Goal: Check status: Check status

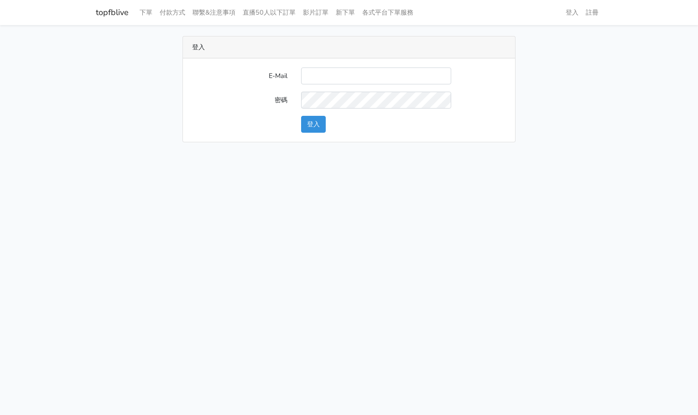
type input "[EMAIL_ADDRESS][DOMAIN_NAME]"
click at [309, 121] on button "登入" at bounding box center [313, 124] width 25 height 17
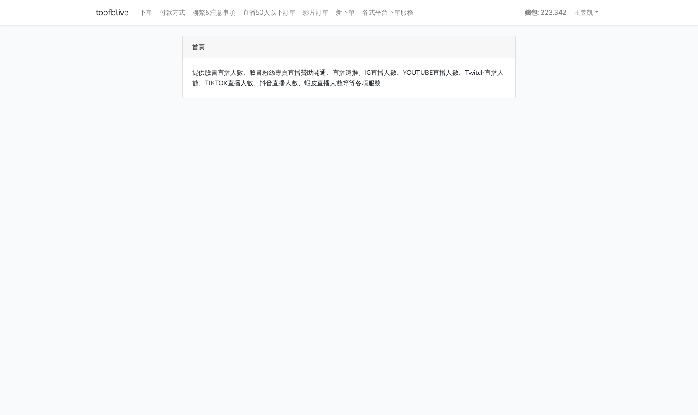
click at [116, 16] on link "topfblive" at bounding box center [112, 13] width 33 height 18
drag, startPoint x: 189, startPoint y: 74, endPoint x: 430, endPoint y: 83, distance: 240.6
click at [411, 83] on div "提供臉書直播人數、臉書粉絲專頁直播贊助開通、直播速推、IG直播人數、YOUTUBE直播人數、Twitch直播人數、TIKTOK直播人數、抖音直播人數、蝦皮直播…" at bounding box center [349, 77] width 332 height 39
click at [430, 83] on div "提供臉書直播人數、臉書粉絲專頁直播贊助開通、直播速推、IG直播人數、YOUTUBE直播人數、Twitch直播人數、TIKTOK直播人數、抖音直播人數、蝦皮直播…" at bounding box center [349, 77] width 332 height 39
click at [543, 0] on nav "topfblive 下單 付款方式 聯繫&注意事項 直播50人以下訂單 影片訂單 新下單 各式平台下單服務" at bounding box center [349, 12] width 698 height 25
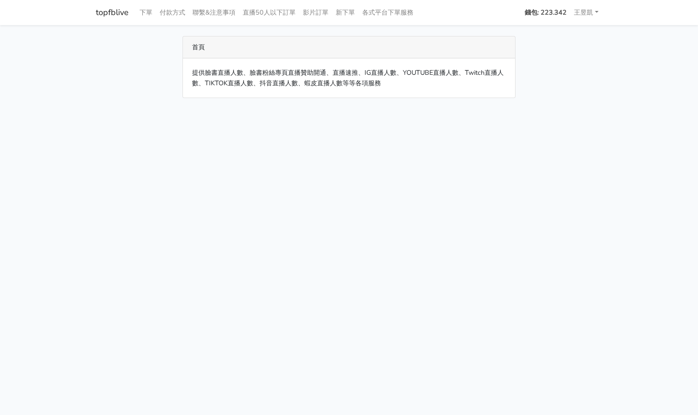
click at [542, 9] on strong "錢包: 223.342" at bounding box center [546, 12] width 42 height 9
click at [148, 14] on link "下單" at bounding box center [146, 13] width 20 height 18
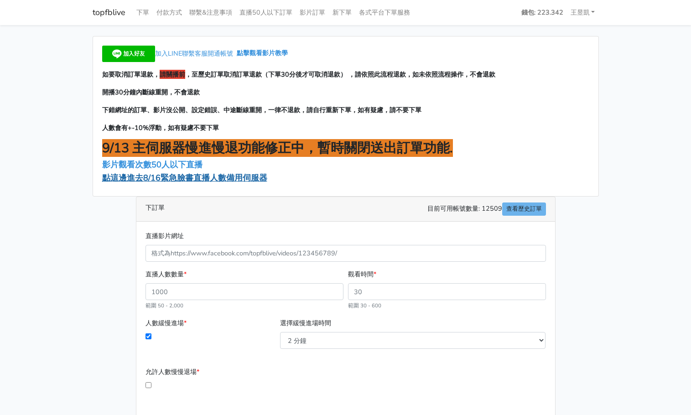
click at [206, 175] on span "點這邊進去8/16緊急臉書直播人數備用伺服器" at bounding box center [184, 177] width 165 height 11
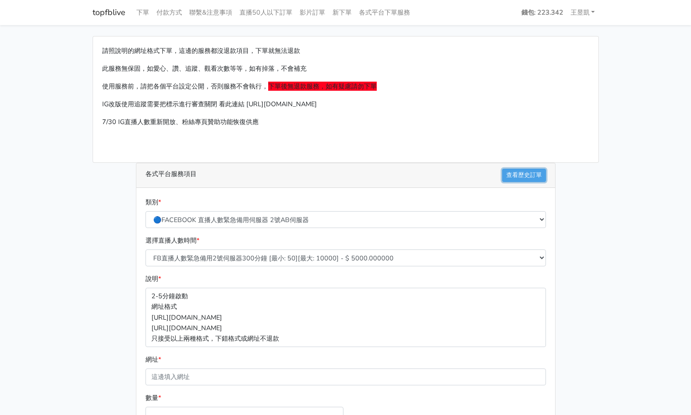
click at [536, 175] on link "查看歷史訂單" at bounding box center [524, 175] width 44 height 13
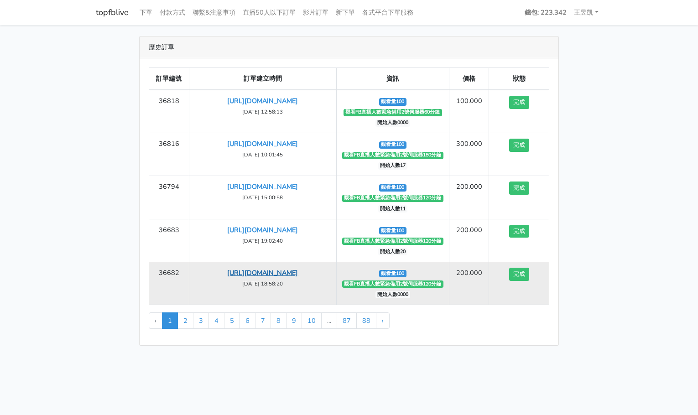
click at [298, 277] on link "https://www.facebook.com/photo/?fbid=1244143551080140&set=a.650416213786213" at bounding box center [262, 272] width 71 height 9
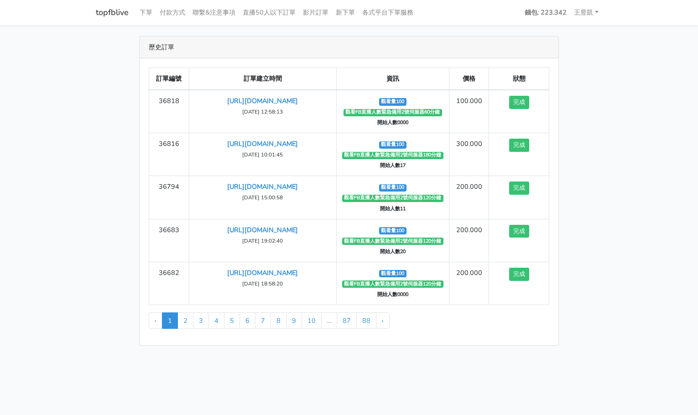
click at [207, 357] on html "topfblive 下單 付款方式 聯繫&注意事項 直播50人以下訂單 影片訂單 新下單 各式平台下單服務 錢包: 223.342 1" at bounding box center [349, 178] width 698 height 357
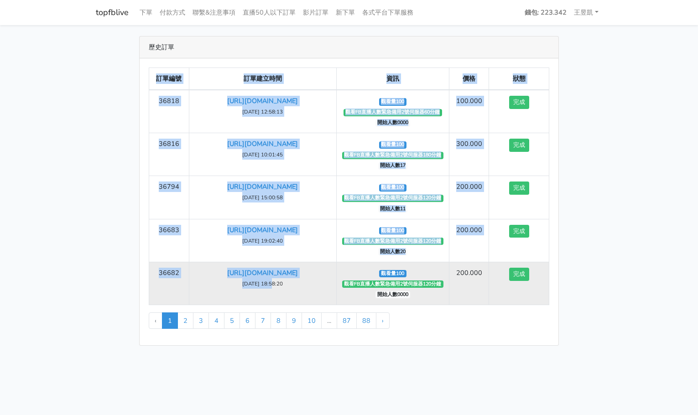
drag, startPoint x: 269, startPoint y: 314, endPoint x: 508, endPoint y: 313, distance: 239.1
click at [508, 305] on tr "36682 https://www.facebook.com/photo/?fbid=1244143551080140&set=a.6504162137862…" at bounding box center [349, 283] width 400 height 43
click at [508, 305] on td "完成" at bounding box center [519, 283] width 60 height 43
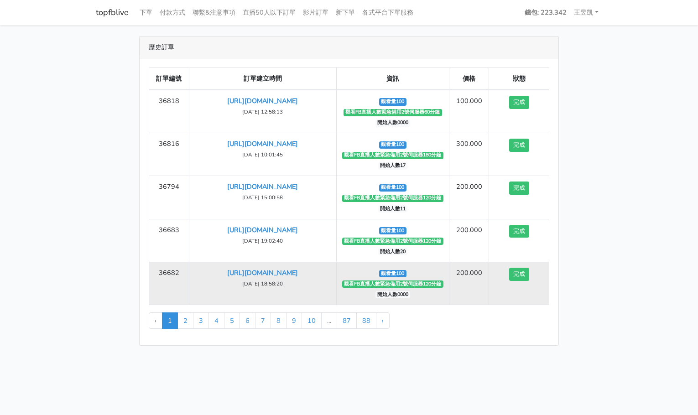
drag, startPoint x: 536, startPoint y: 311, endPoint x: 472, endPoint y: 312, distance: 64.3
click at [472, 305] on tr "36682 https://www.facebook.com/photo/?fbid=1244143551080140&set=a.6504162137862…" at bounding box center [349, 283] width 400 height 43
click at [471, 305] on td "200.000" at bounding box center [469, 283] width 40 height 43
drag, startPoint x: 471, startPoint y: 312, endPoint x: 538, endPoint y: 310, distance: 66.2
click at [538, 305] on tr "36682 https://www.facebook.com/photo/?fbid=1244143551080140&set=a.6504162137862…" at bounding box center [349, 283] width 400 height 43
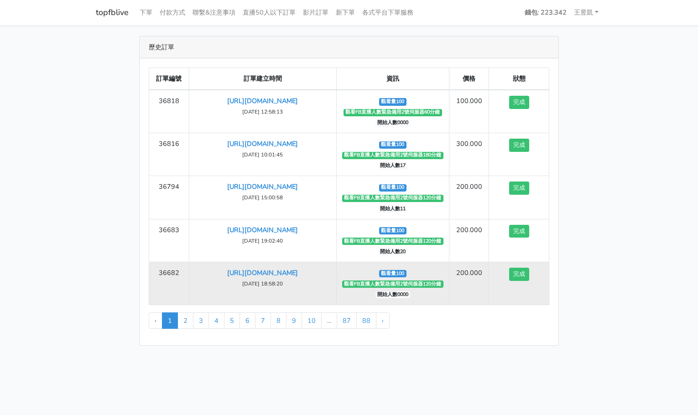
click at [538, 305] on td "完成" at bounding box center [519, 283] width 60 height 43
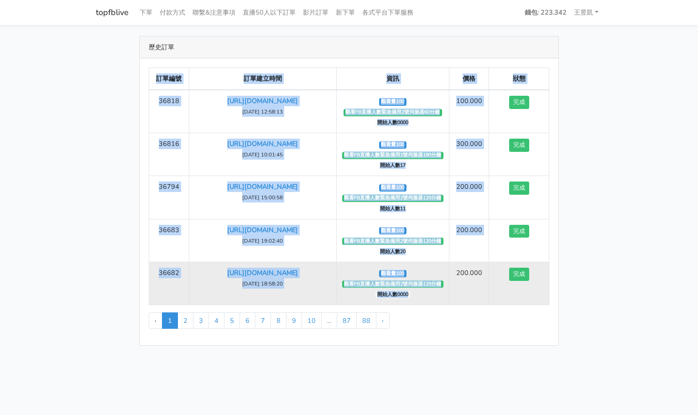
drag, startPoint x: 508, startPoint y: 312, endPoint x: 435, endPoint y: 311, distance: 72.6
click at [435, 305] on tr "36682 https://www.facebook.com/photo/?fbid=1244143551080140&set=a.6504162137862…" at bounding box center [349, 283] width 400 height 43
click at [435, 305] on td "觀看量100 觀看FB直播人數緊急備用2號伺服器120分鐘 開始人數0000" at bounding box center [393, 283] width 113 height 43
drag, startPoint x: 442, startPoint y: 301, endPoint x: 491, endPoint y: 300, distance: 48.4
click at [490, 300] on tr "36682 https://www.facebook.com/photo/?fbid=1244143551080140&set=a.6504162137862…" at bounding box center [349, 283] width 400 height 43
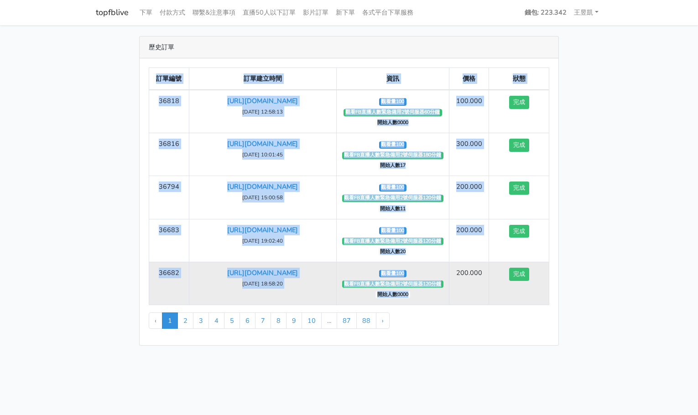
click at [491, 300] on td "完成" at bounding box center [519, 283] width 60 height 43
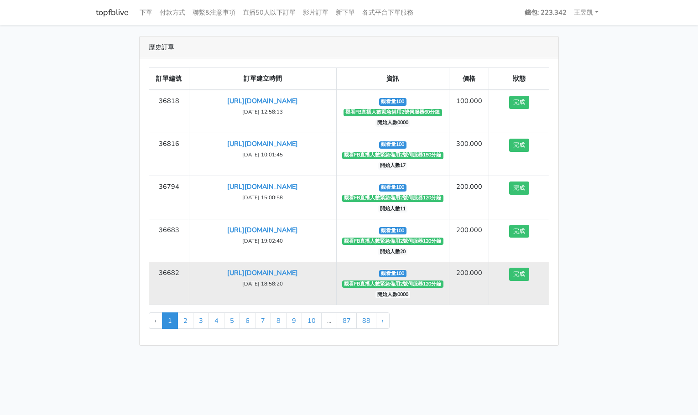
drag, startPoint x: 492, startPoint y: 301, endPoint x: 547, endPoint y: 303, distance: 54.8
click at [547, 303] on td "完成" at bounding box center [519, 283] width 60 height 43
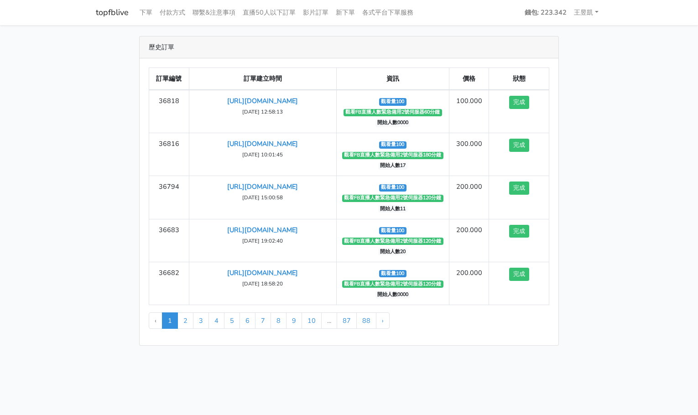
click at [17, 304] on main "歷史訂單 訂單編號 訂單建立時間 資訊 價格 狀態 36818 https://www.facebook.com/TaipeiHopePlazaFarmers…" at bounding box center [349, 191] width 698 height 332
click at [98, 156] on div "歷史訂單 訂單編號 訂單建立時間 資訊 價格 狀態 36818 https://www.facebook.com/TaipeiHopePlazaFarmers…" at bounding box center [349, 191] width 520 height 310
click at [121, 10] on link "topfblive" at bounding box center [112, 13] width 33 height 18
